Goal: Complete application form

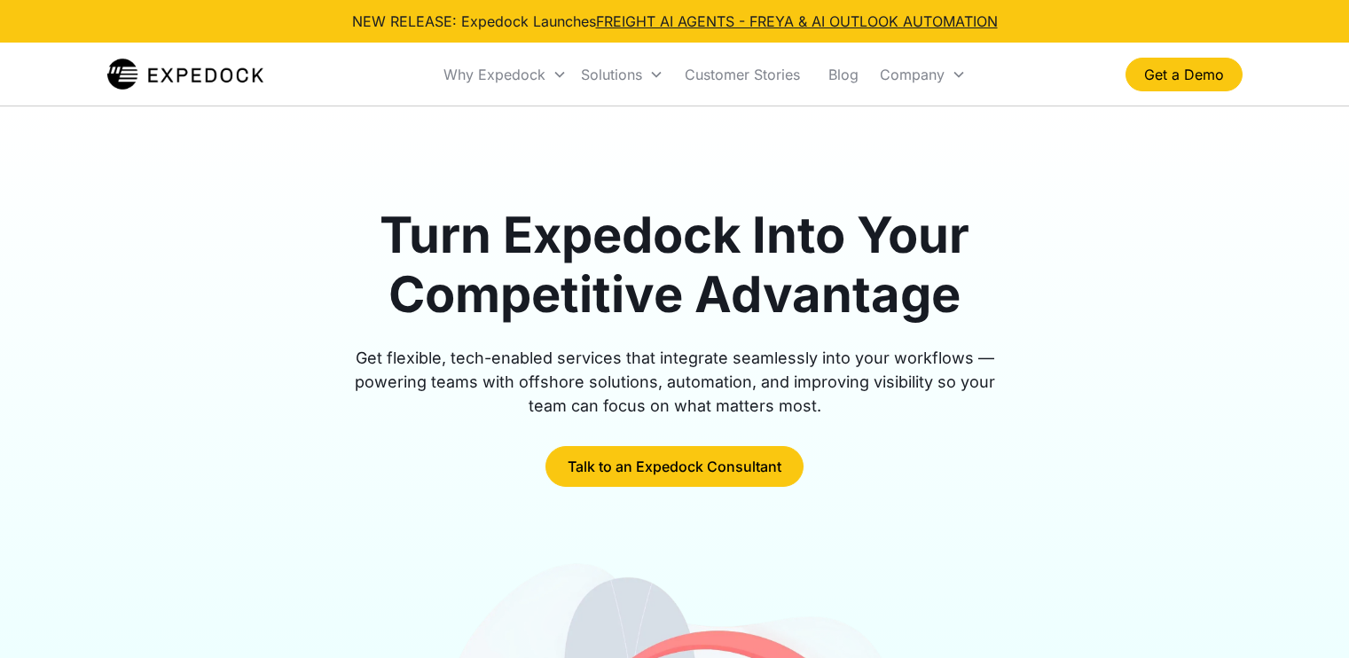
scroll to position [5854, 0]
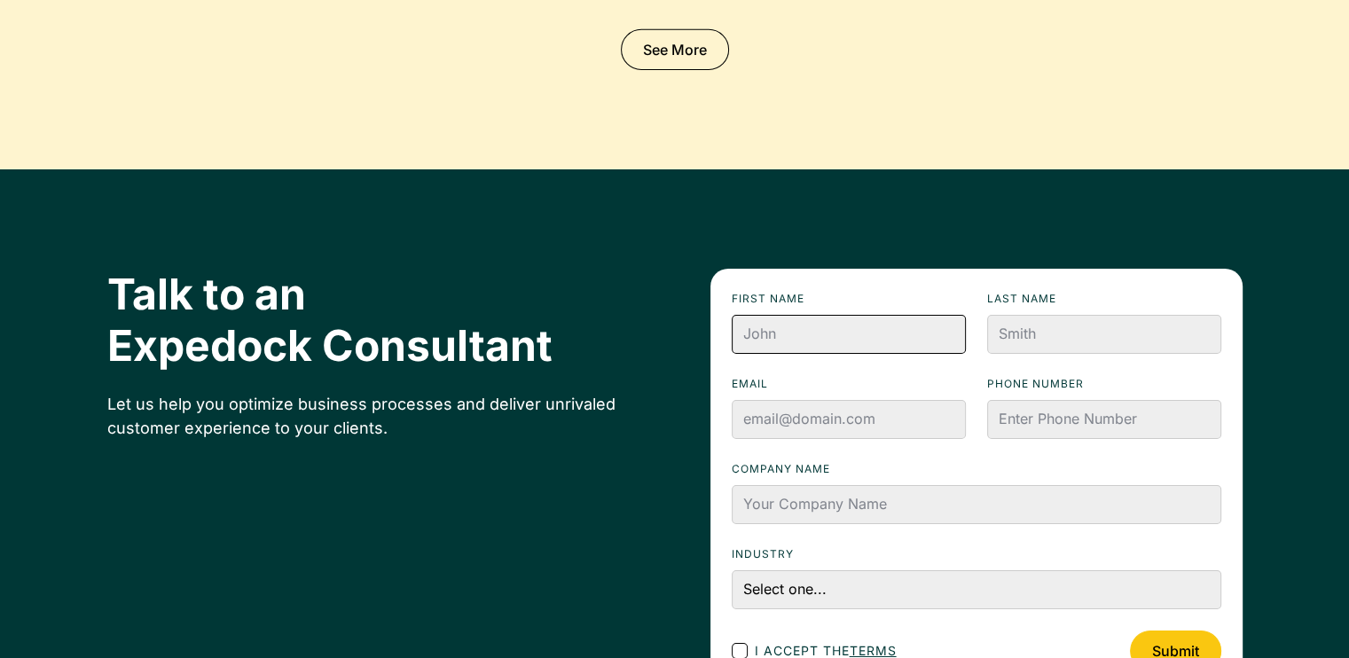
click at [831, 315] on input "First name" at bounding box center [849, 334] width 234 height 39
type input "[PERSON_NAME]"
click at [1018, 315] on input "Last name" at bounding box center [1104, 334] width 234 height 39
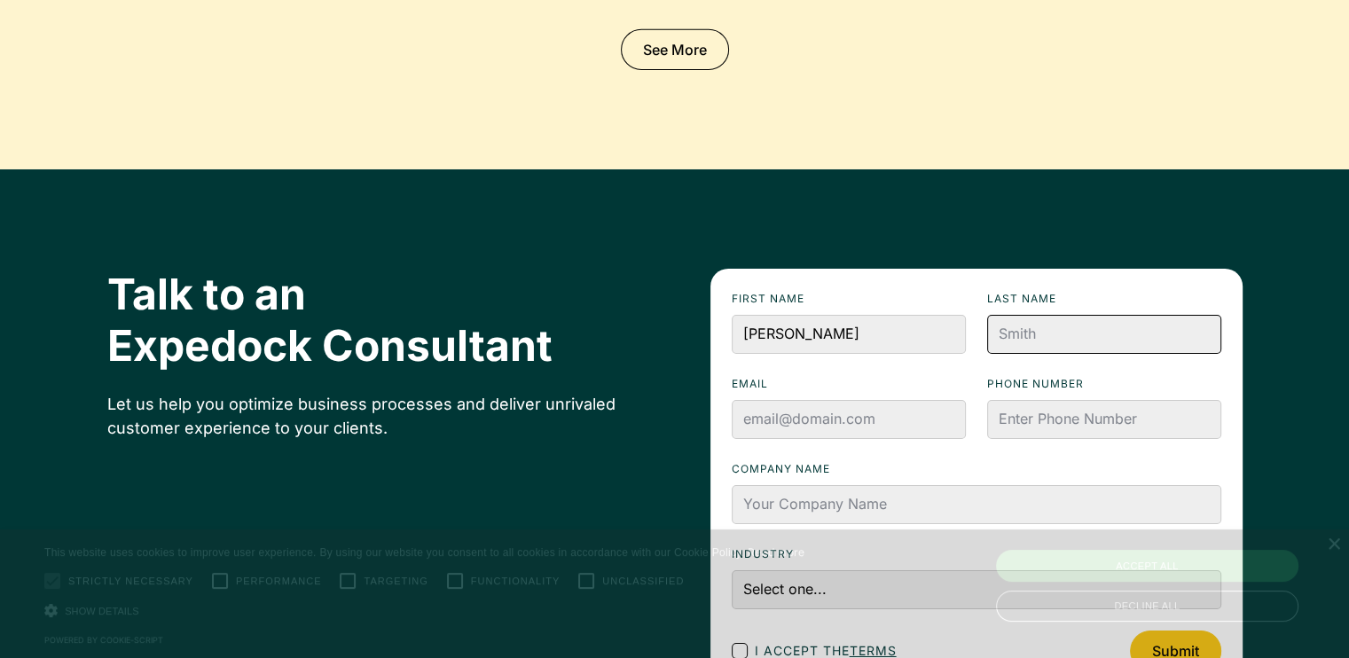
scroll to position [5990, 0]
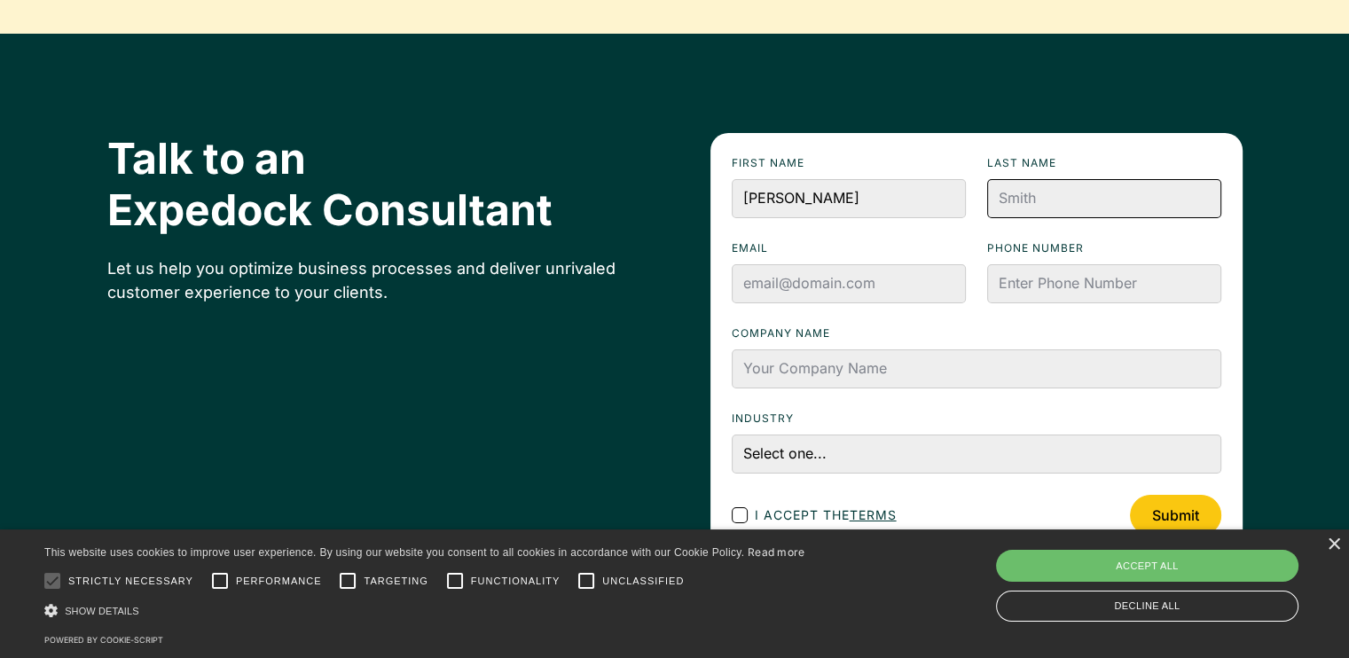
click at [1069, 179] on input "Last name" at bounding box center [1104, 198] width 234 height 39
type input "[PERSON_NAME]"
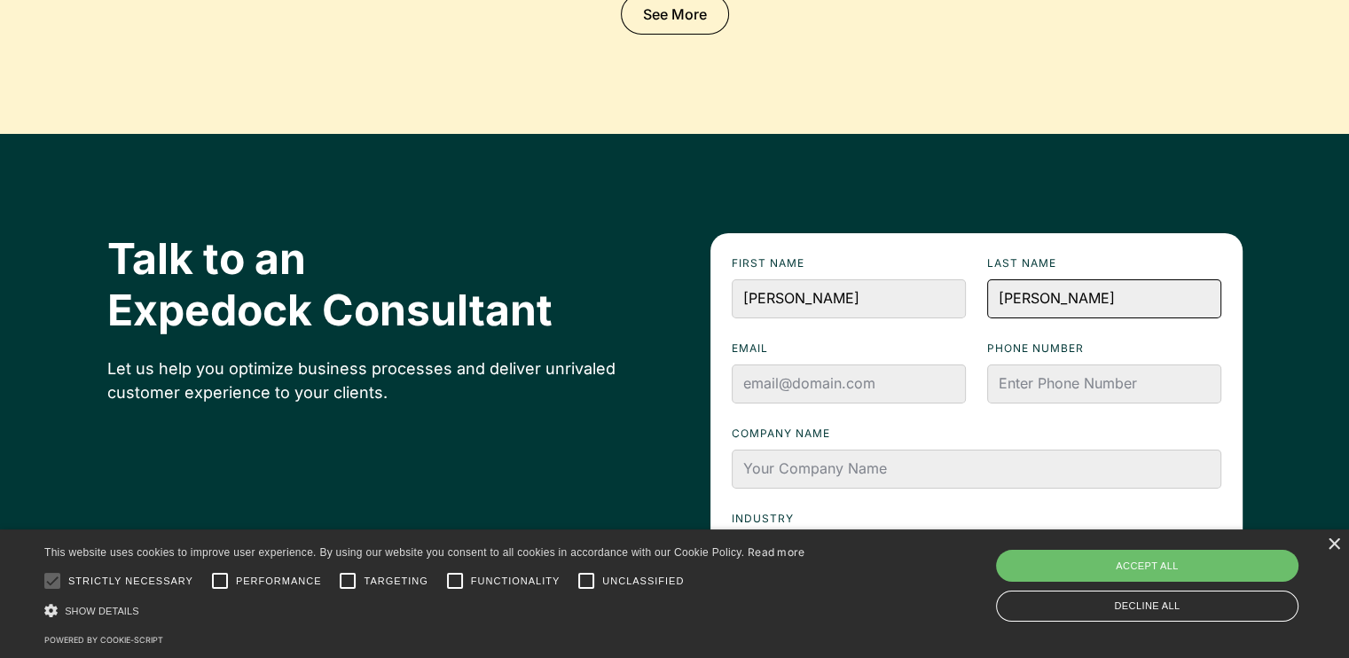
scroll to position [5887, 0]
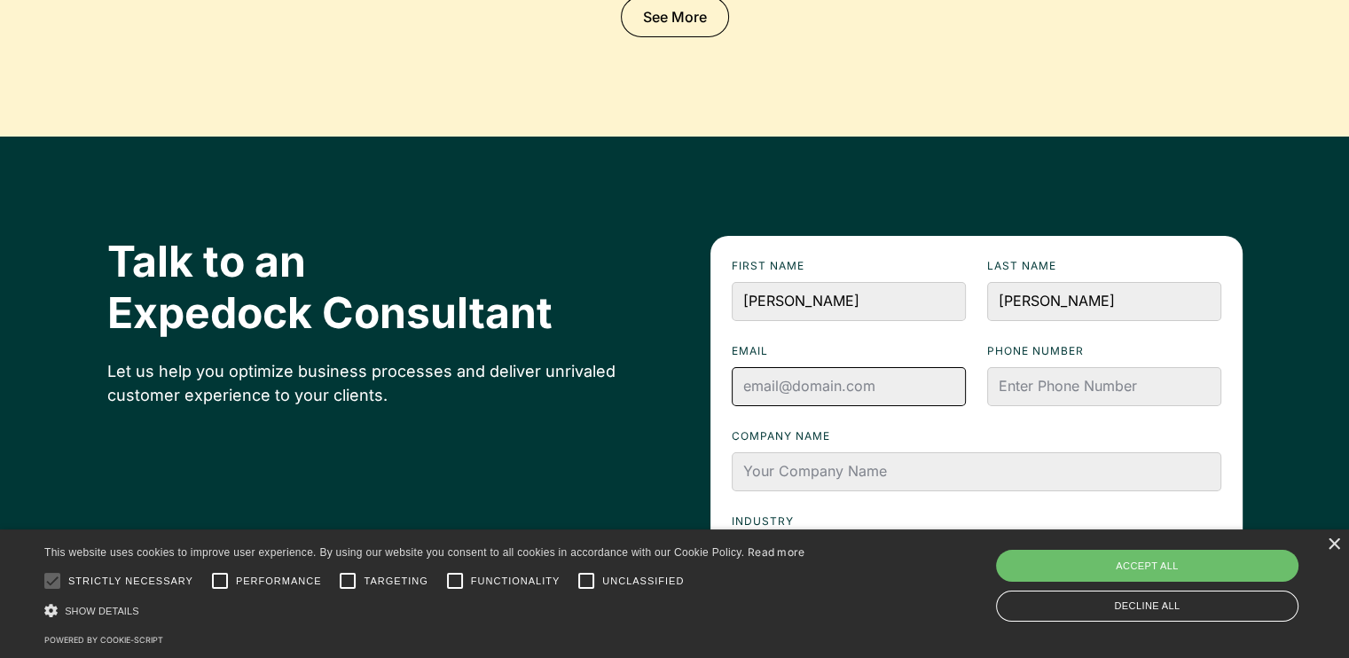
click at [830, 367] on input "Email" at bounding box center [849, 386] width 234 height 39
type input "[EMAIL_ADDRESS][DOMAIN_NAME]"
click at [1090, 367] on input "Phone numbeR" at bounding box center [1104, 386] width 234 height 39
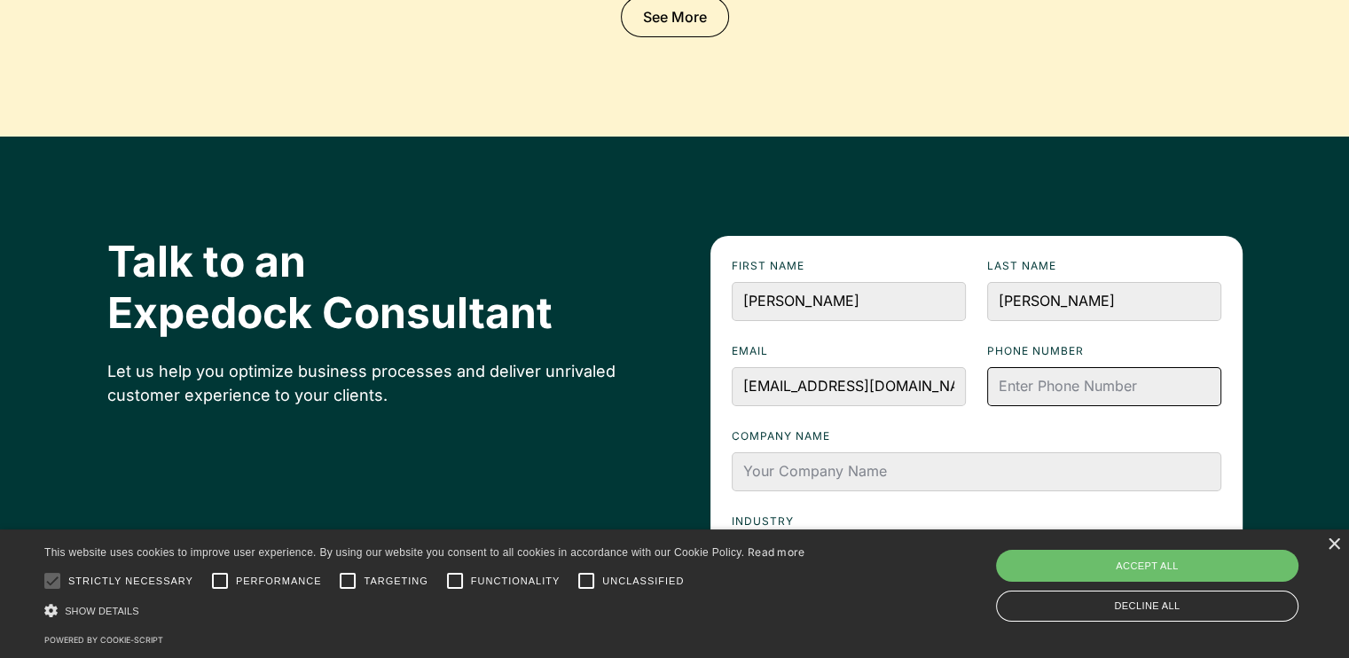
type input "+63 9167170487"
click at [1116, 428] on label "Company name" at bounding box center [977, 437] width 490 height 18
click at [1116, 452] on input "Company name" at bounding box center [977, 471] width 490 height 39
click at [1110, 286] on form "First name Kathlyn Last name Cruz Email kathlyntriguerocruz@gmail.com Phone num…" at bounding box center [976, 448] width 532 height 424
click at [879, 452] on input "Company name" at bounding box center [977, 471] width 490 height 39
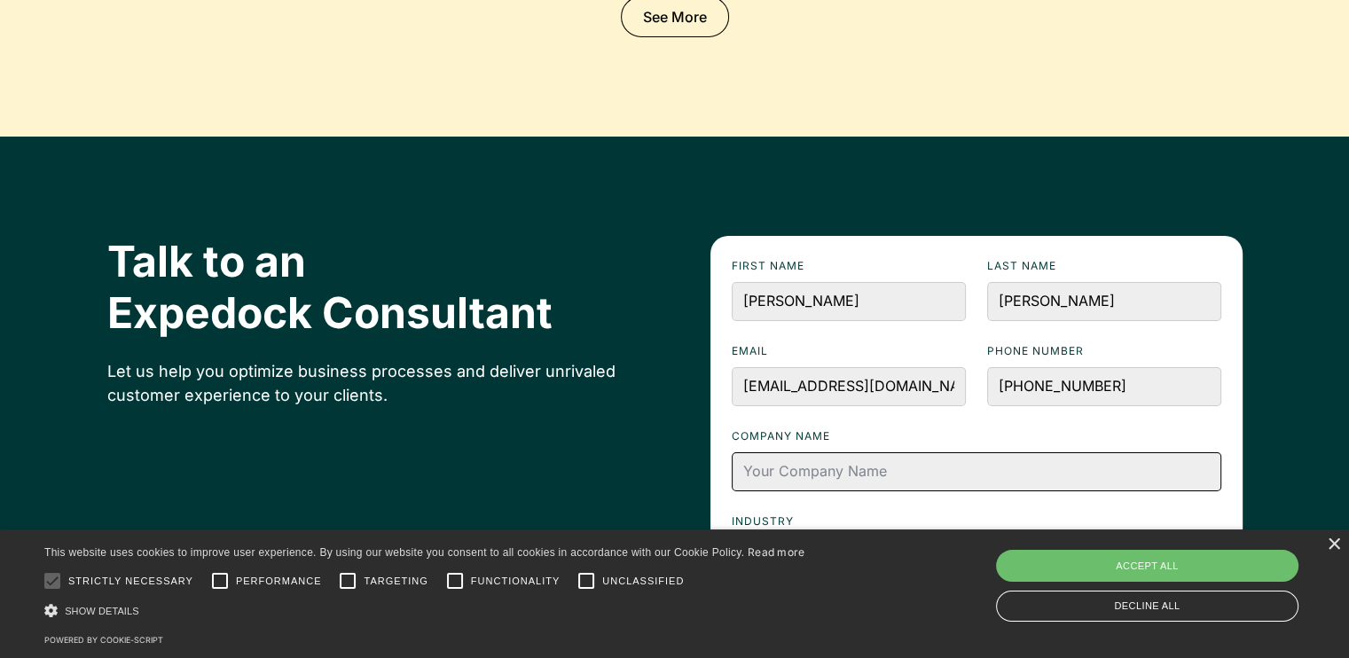
type input "Expedock"
click at [858, 537] on select "Select one... Accounting and Finance Home Contracting and Improvement Logistics…" at bounding box center [977, 556] width 490 height 39
select select "Logistics"
click at [732, 537] on select "Select one... Accounting and Finance Home Contracting and Improvement Logistics…" at bounding box center [977, 556] width 490 height 39
click at [730, 482] on form "First name Kathlyn Last name Cruz Email kathlyntriguerocruz@gmail.com Phone num…" at bounding box center [976, 448] width 532 height 424
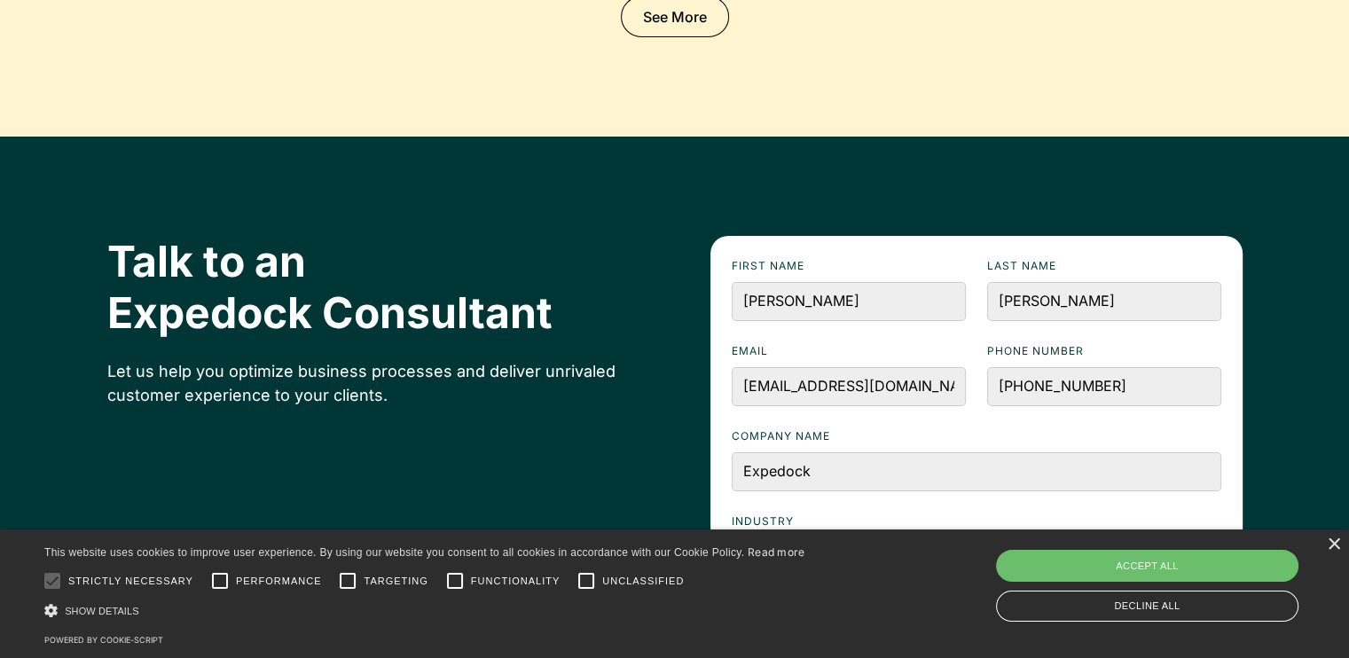
click at [739, 610] on div "Footer Contact Form" at bounding box center [740, 618] width 16 height 16
click at [749, 612] on input "I accept the terms" at bounding box center [755, 618] width 12 height 12
checkbox input "true"
click at [938, 598] on div "I accept the terms Submit" at bounding box center [977, 618] width 490 height 41
click at [930, 342] on label "Email" at bounding box center [849, 351] width 234 height 18
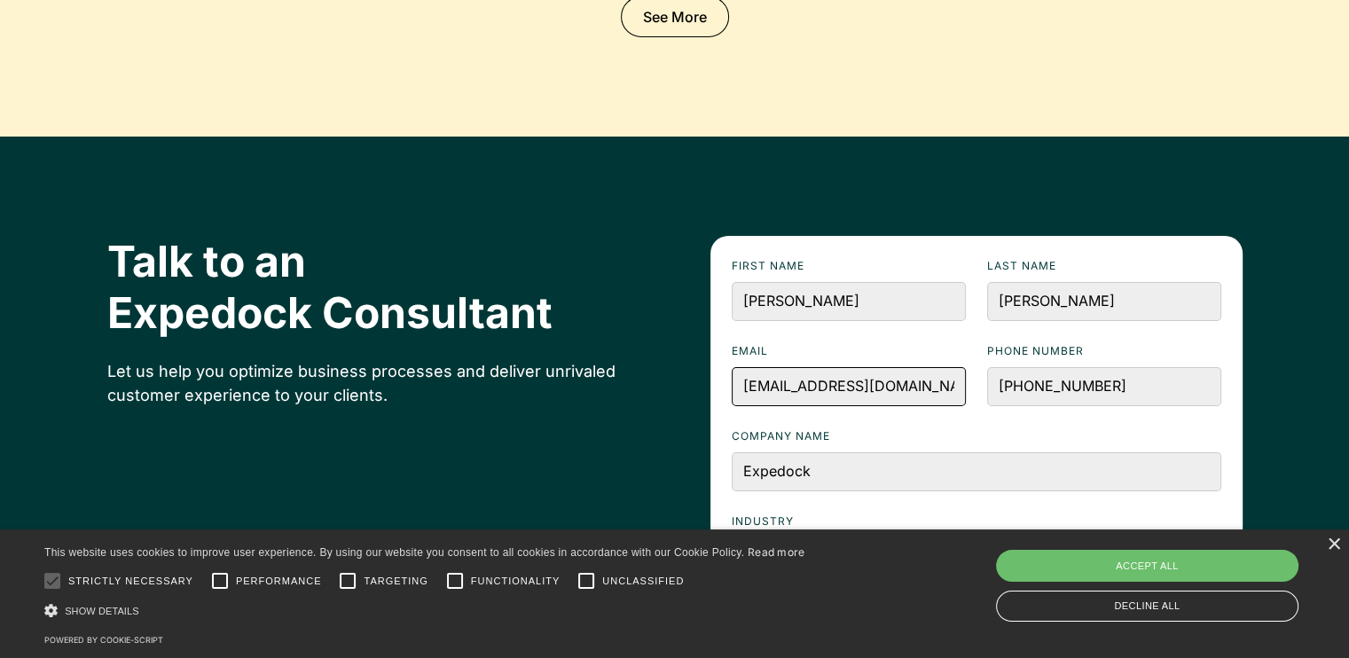
click at [930, 367] on input "kathlyntriguerocruz@gmail.com" at bounding box center [849, 386] width 234 height 39
click at [933, 236] on form "First name Kathlyn Last name Cruz Email kathlyntriguerocruz@gmail.com Phone num…" at bounding box center [976, 448] width 532 height 424
click at [1170, 598] on input "Submit" at bounding box center [1175, 618] width 91 height 41
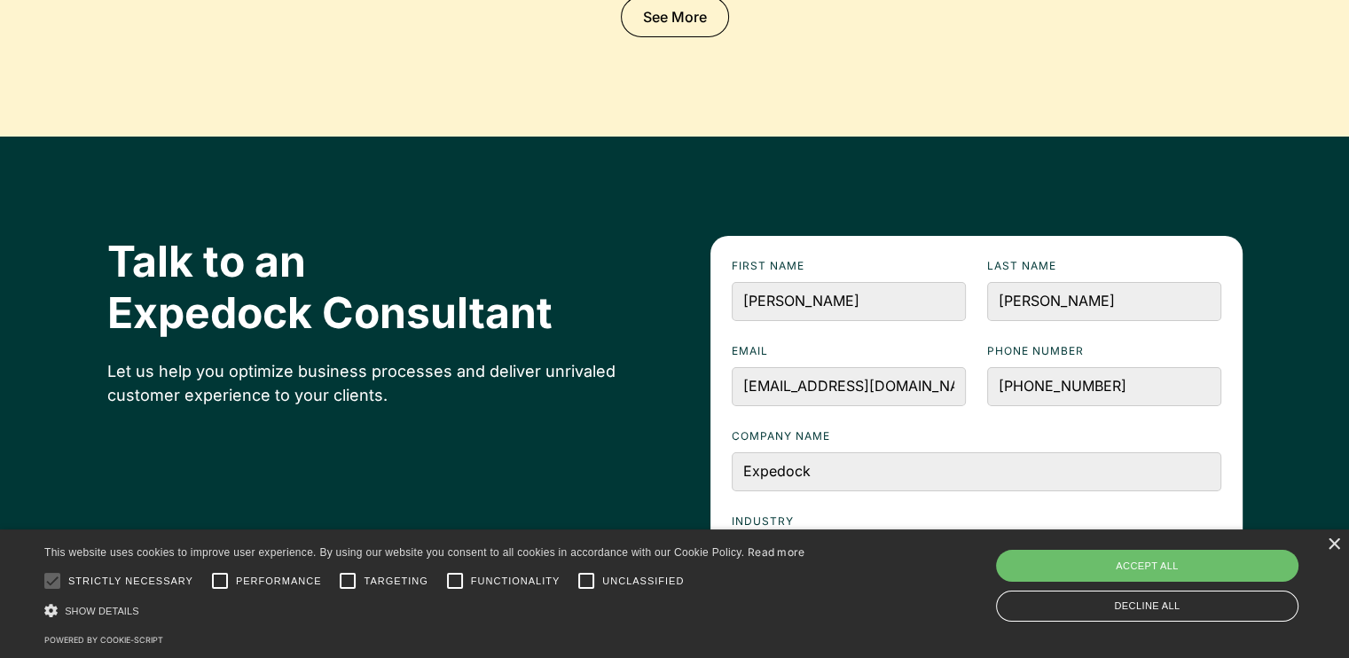
type input "Please wait..."
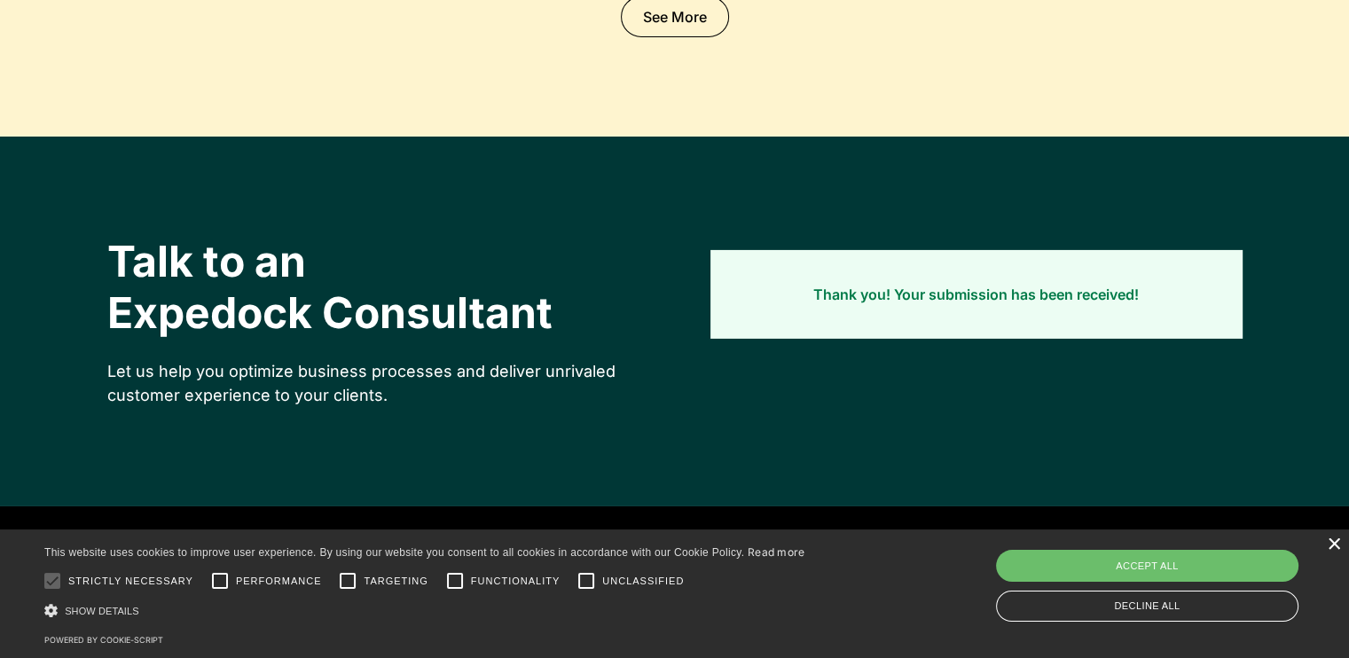
click at [1327, 546] on div "×" at bounding box center [1333, 544] width 13 height 13
